Goal: Task Accomplishment & Management: Manage account settings

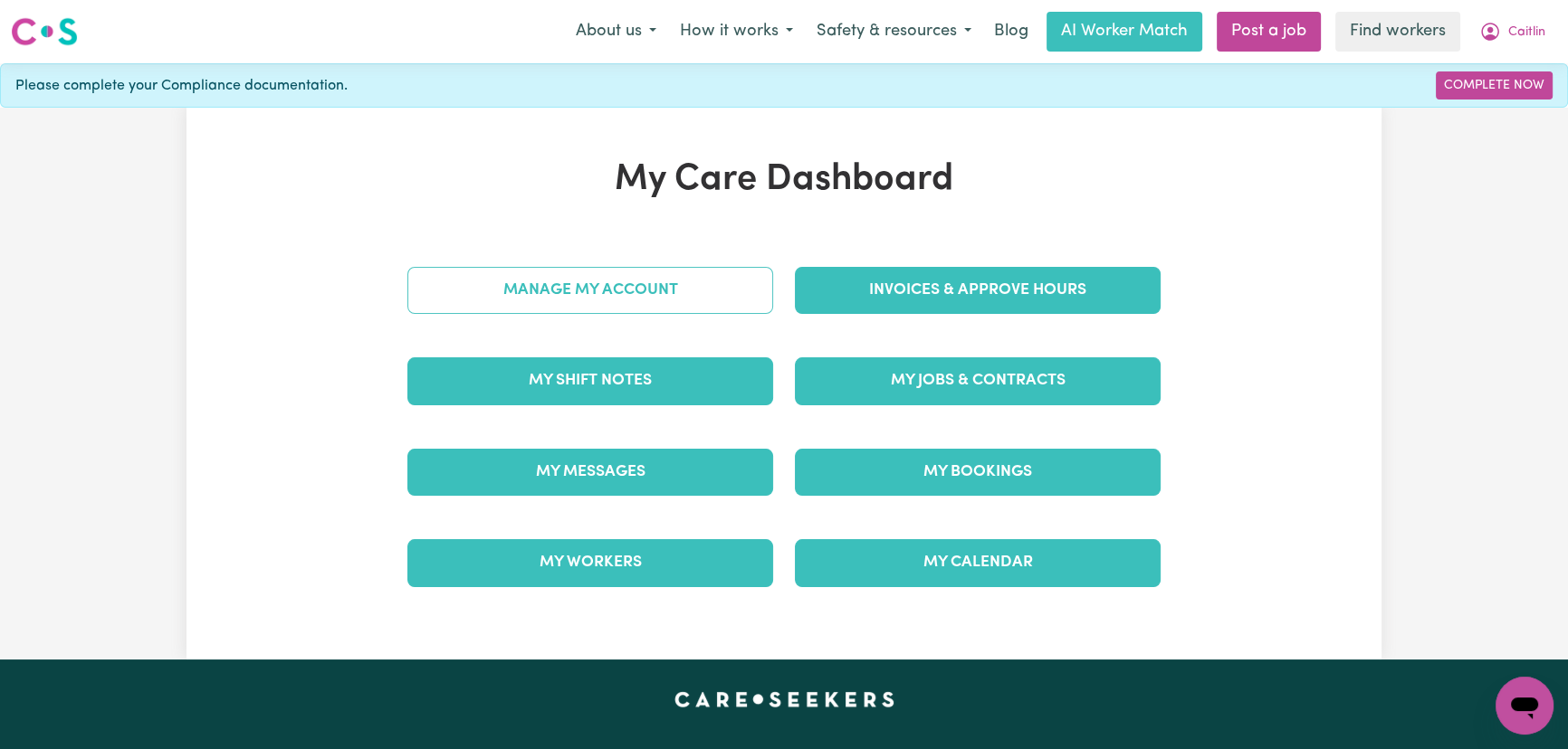
click at [629, 306] on link "Manage My Account" at bounding box center [589, 290] width 366 height 47
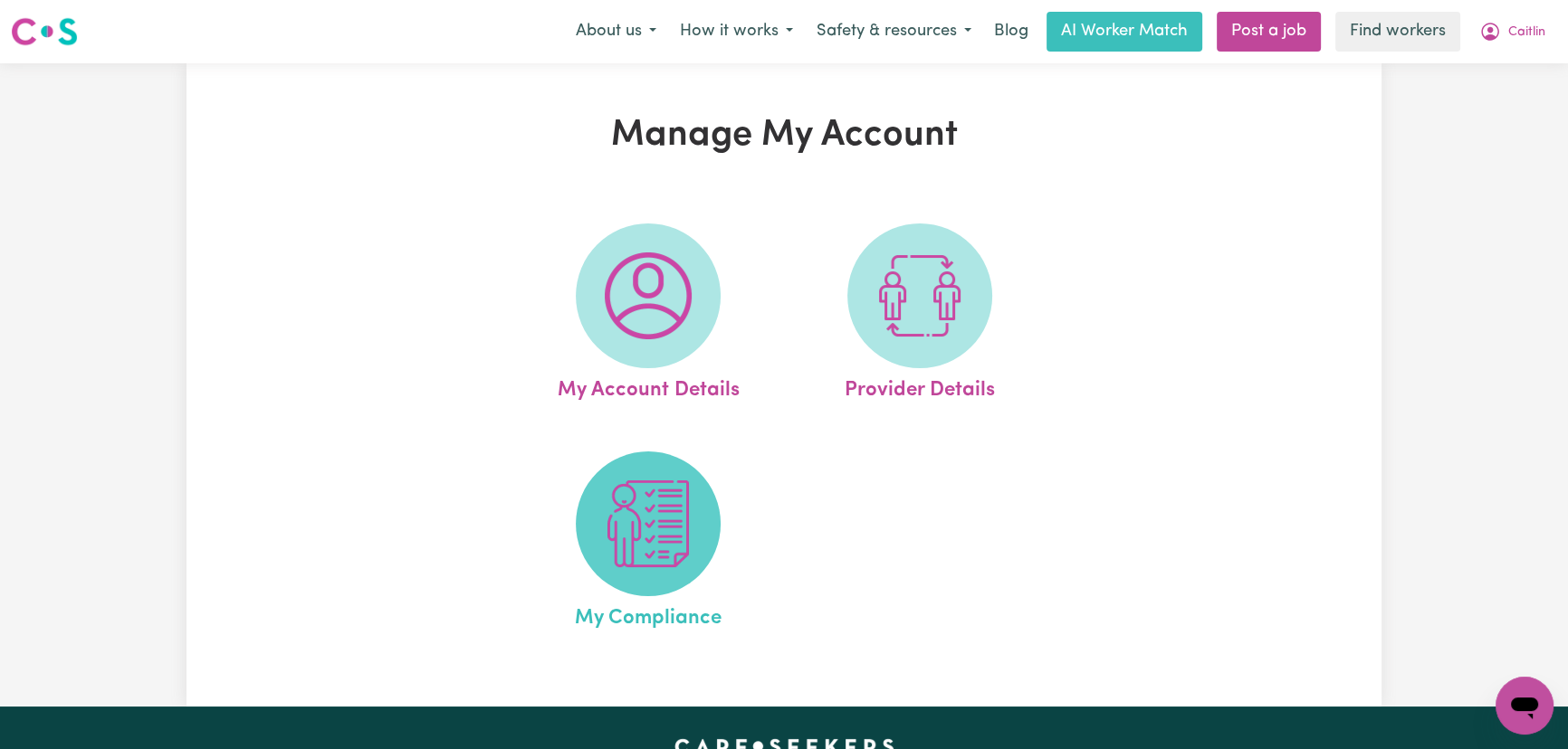
click at [636, 562] on img at bounding box center [648, 524] width 87 height 87
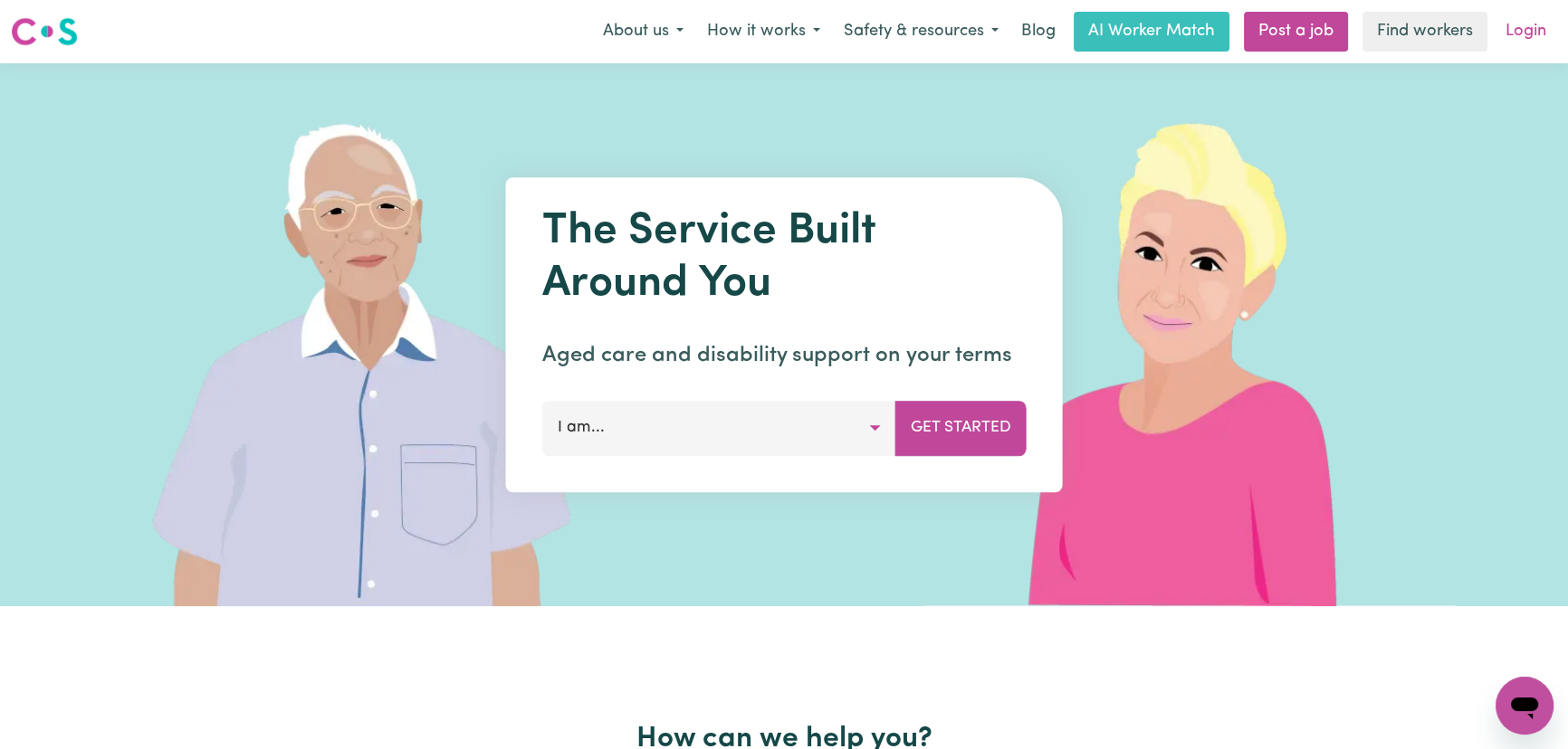
click at [1541, 26] on link "Login" at bounding box center [1526, 31] width 63 height 40
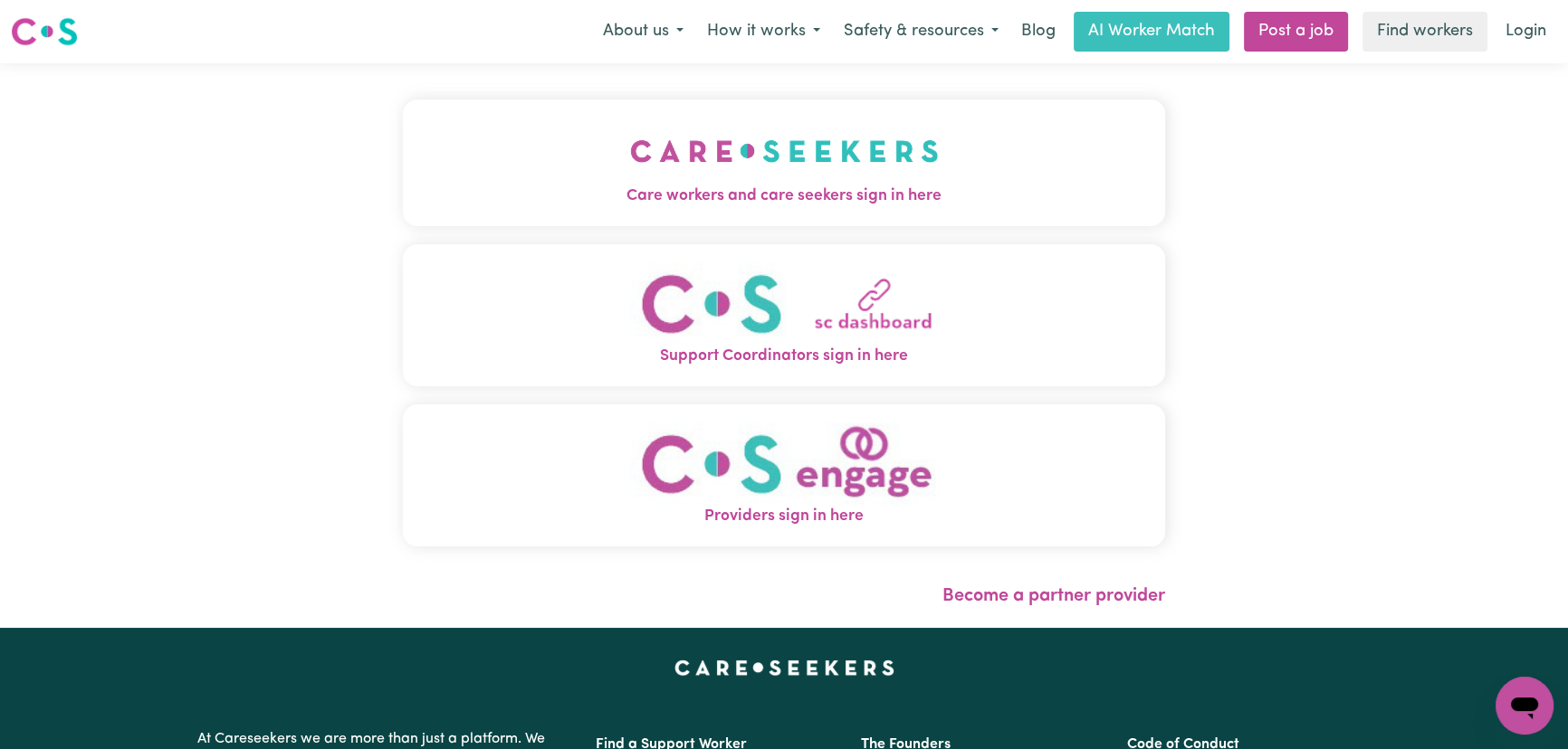
click at [748, 460] on img "Providers sign in here" at bounding box center [784, 464] width 309 height 82
